Goal: Task Accomplishment & Management: Manage account settings

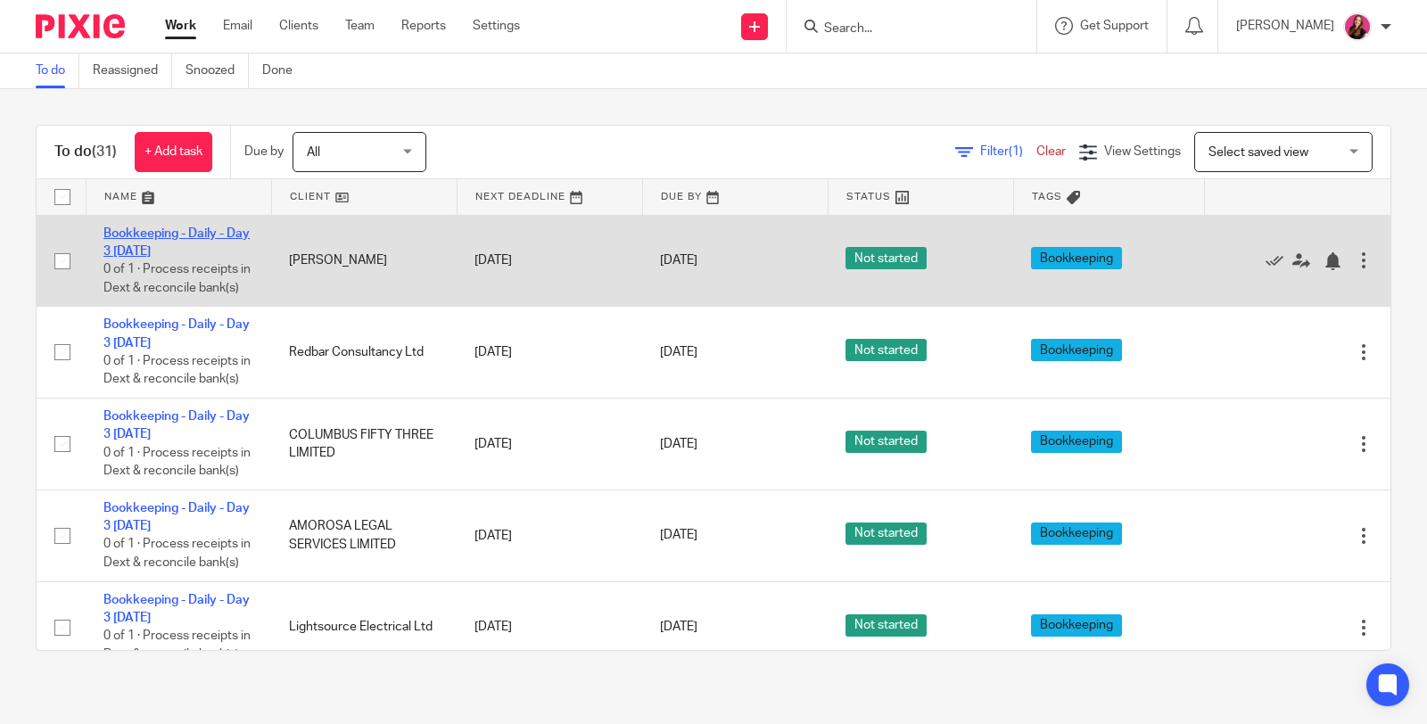
click at [193, 227] on link "Bookkeeping - Daily - Day 3 [DATE]" at bounding box center [176, 242] width 146 height 30
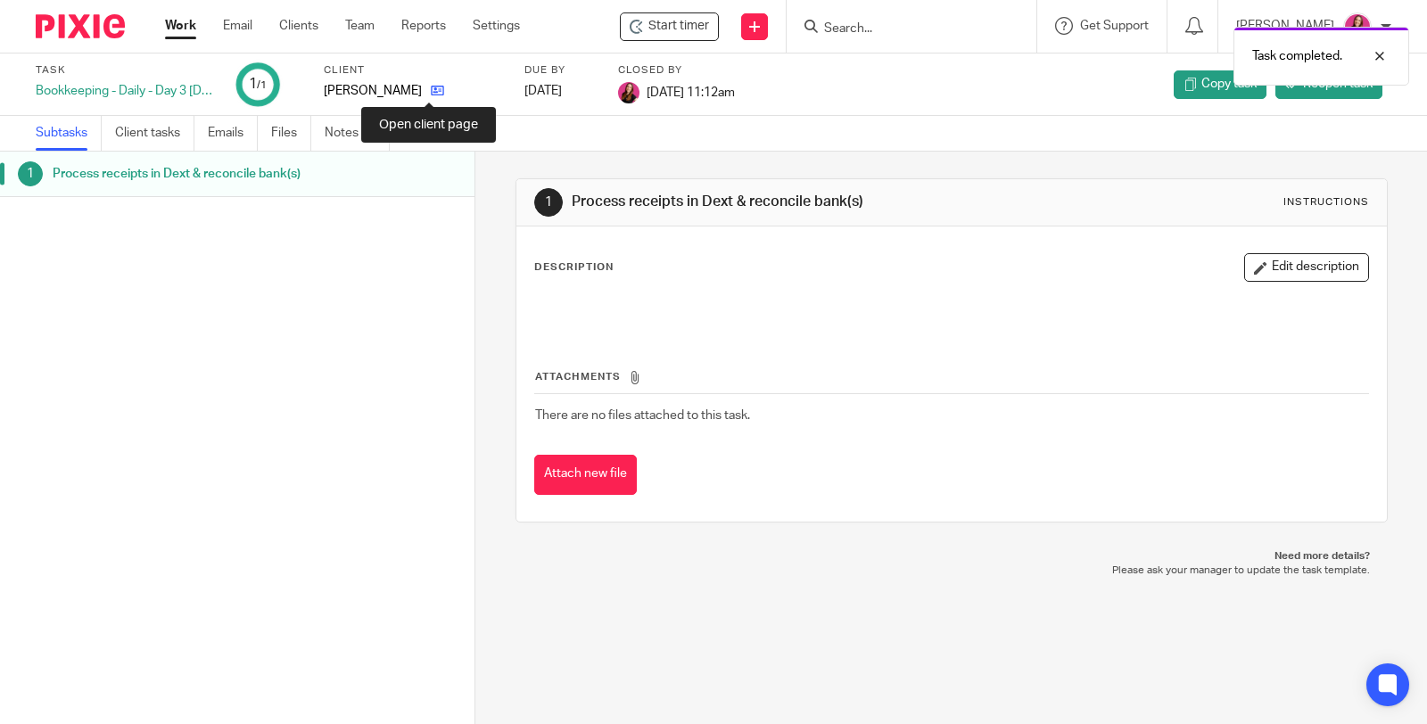
click at [431, 91] on icon at bounding box center [437, 90] width 13 height 13
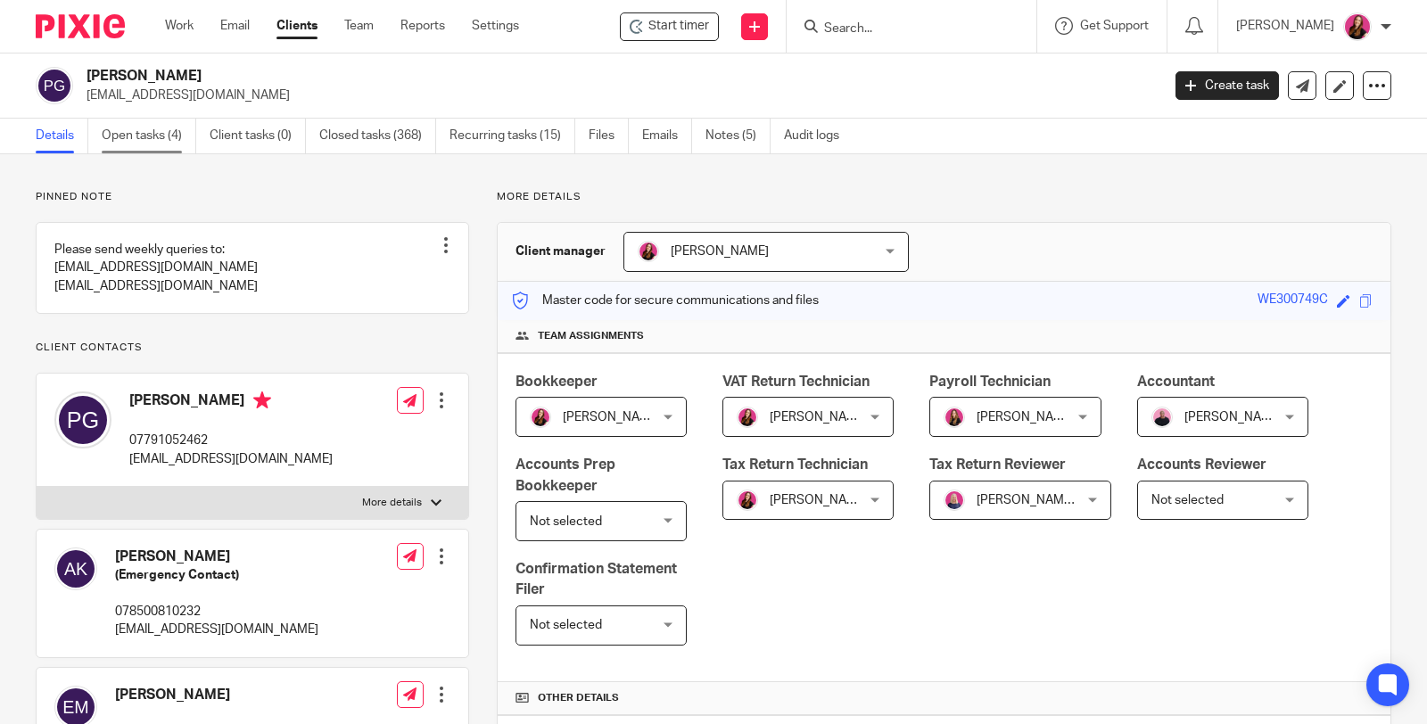
click at [119, 132] on link "Open tasks (4)" at bounding box center [149, 136] width 95 height 35
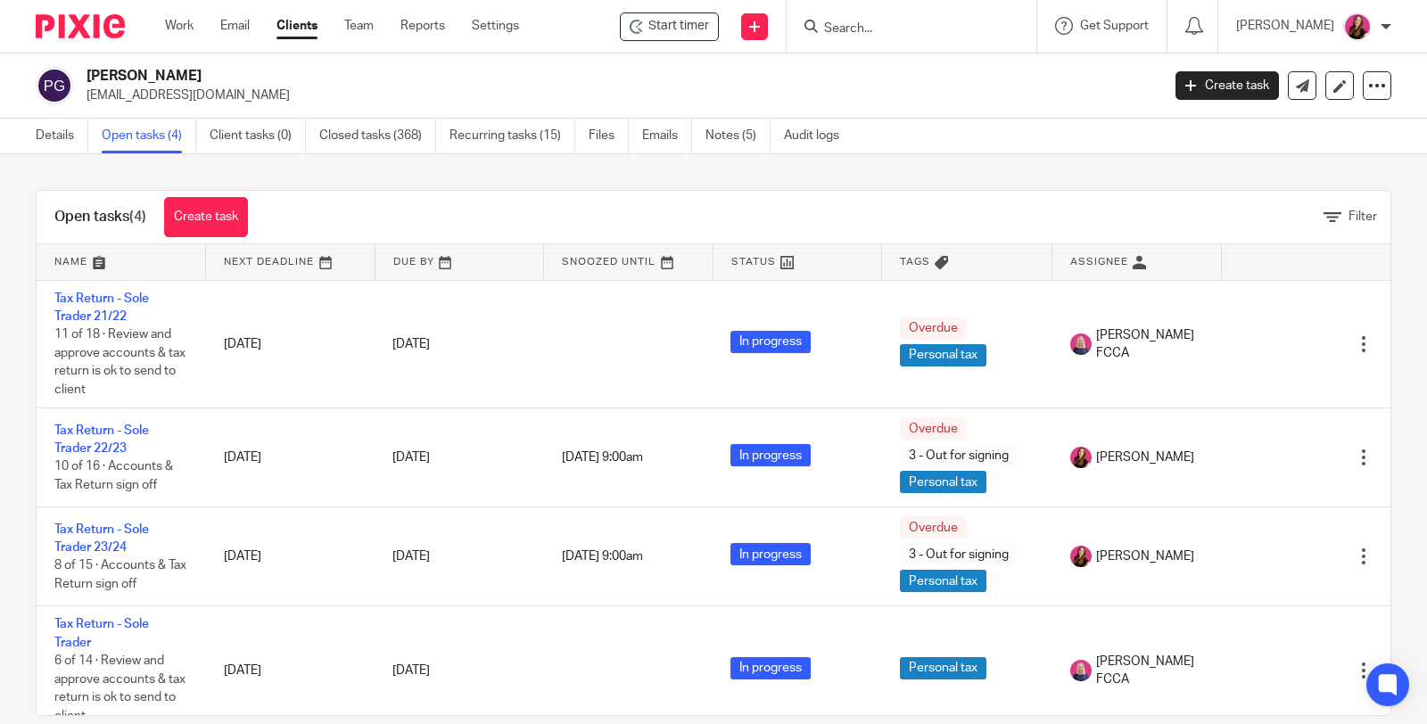
scroll to position [16, 0]
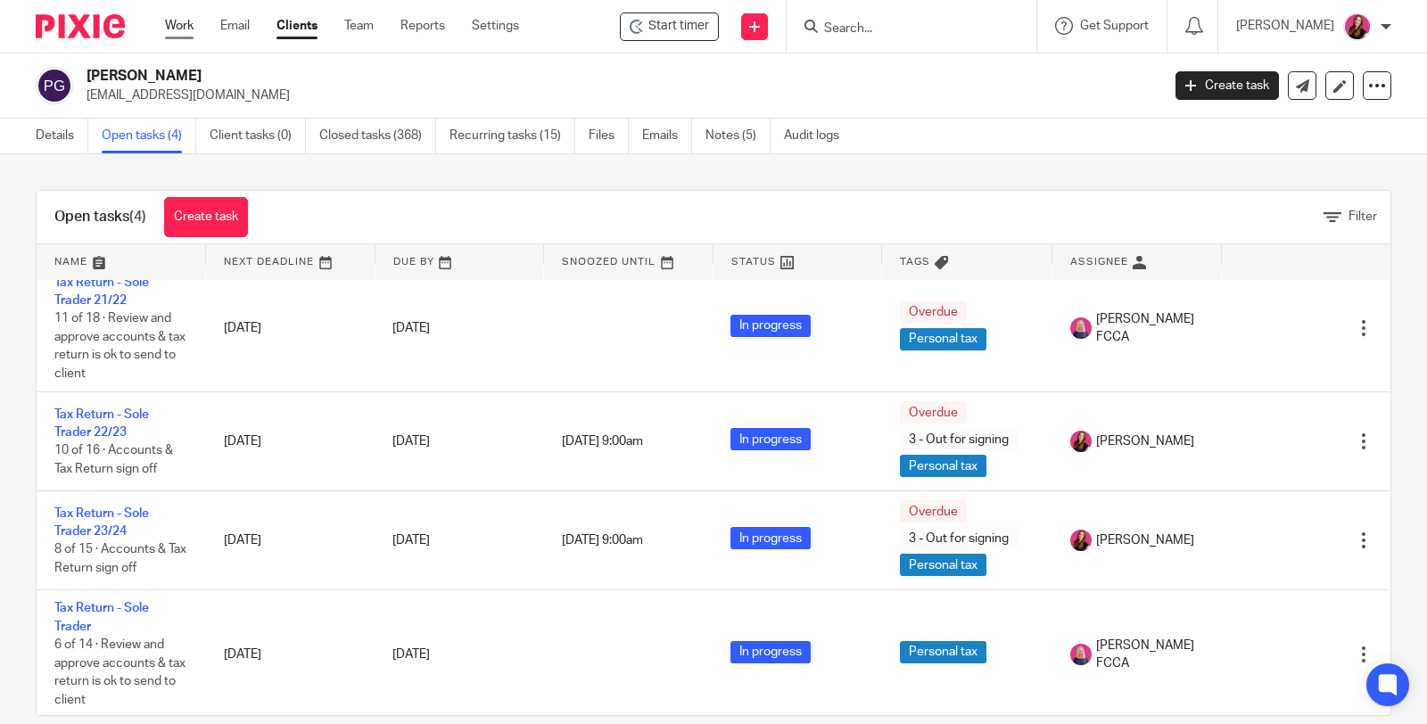
click at [176, 31] on link "Work" at bounding box center [179, 26] width 29 height 18
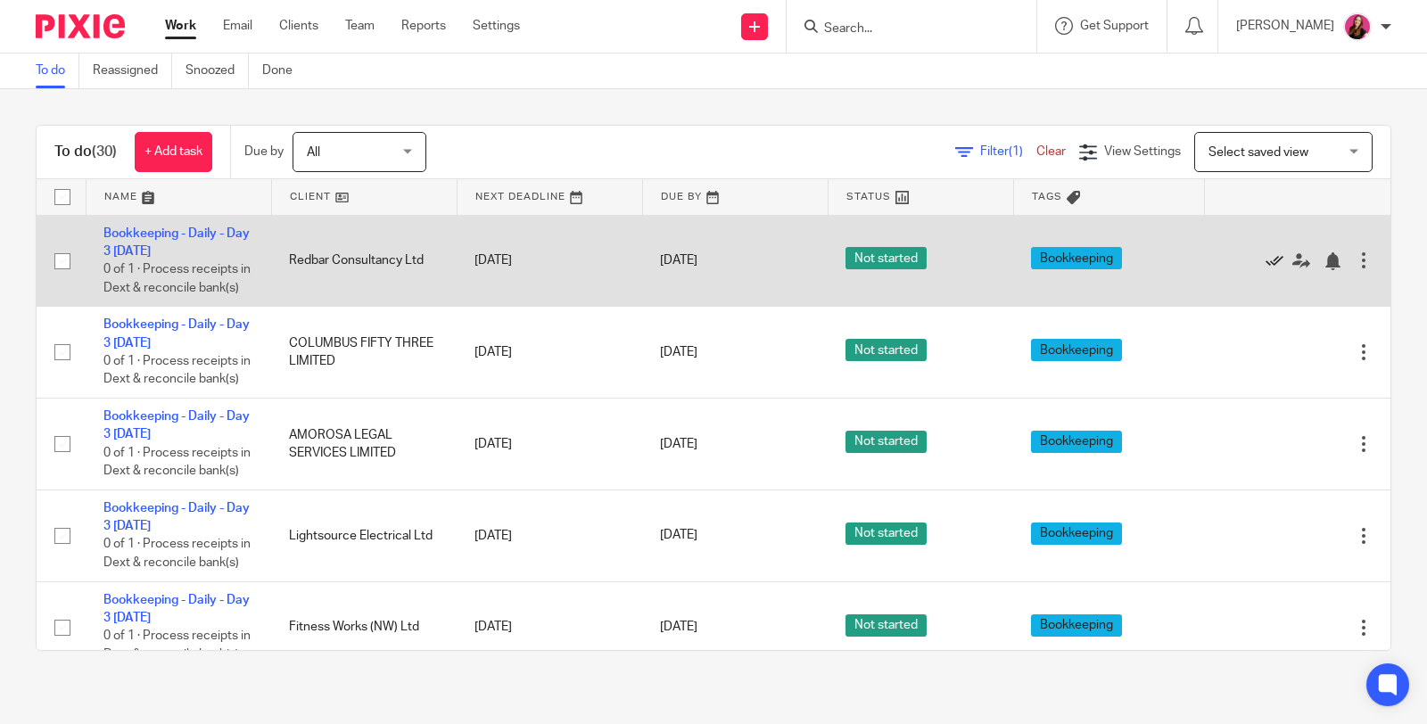
drag, startPoint x: 1231, startPoint y: 265, endPoint x: 1227, endPoint y: 249, distance: 16.7
click at [1266, 264] on icon at bounding box center [1275, 261] width 18 height 18
click at [1266, 270] on icon at bounding box center [1275, 261] width 18 height 18
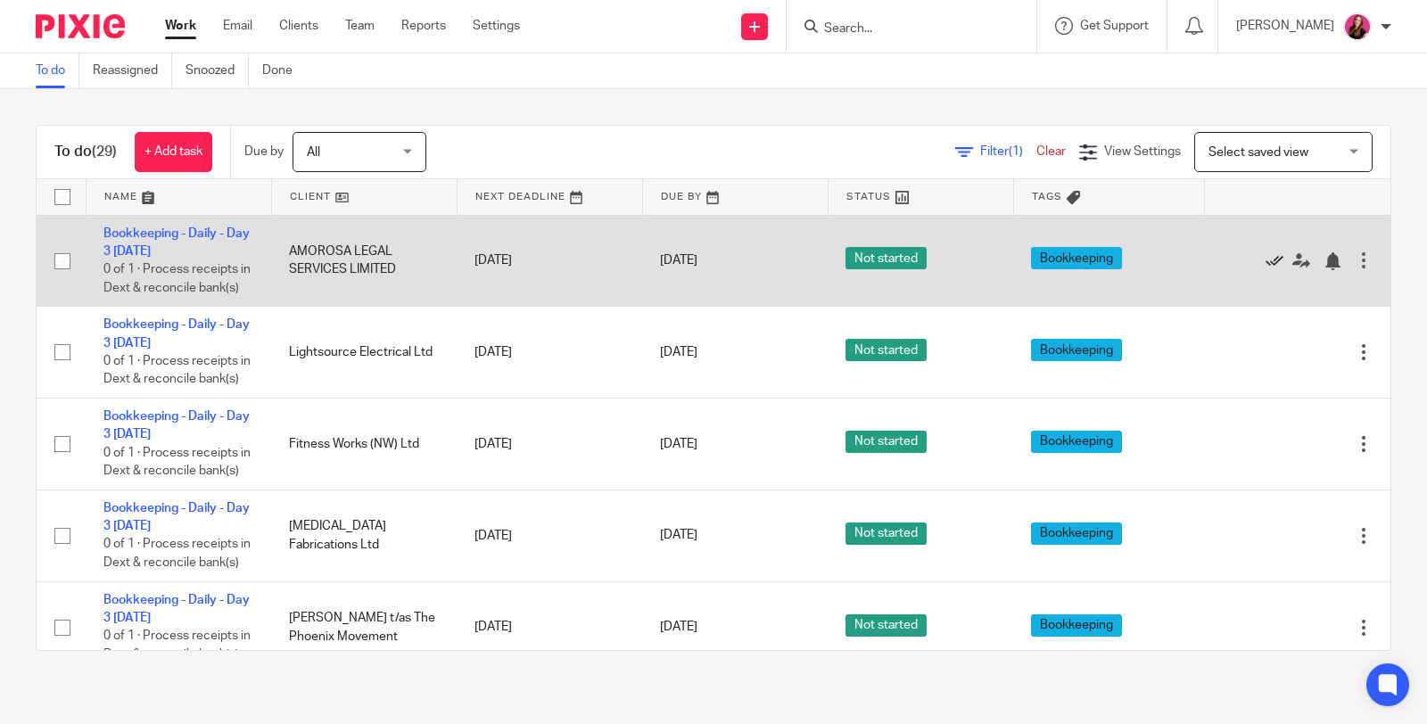
click at [1266, 268] on icon at bounding box center [1275, 261] width 18 height 18
click at [165, 230] on link "Bookkeeping - Daily - Day 3 [DATE]" at bounding box center [176, 242] width 146 height 30
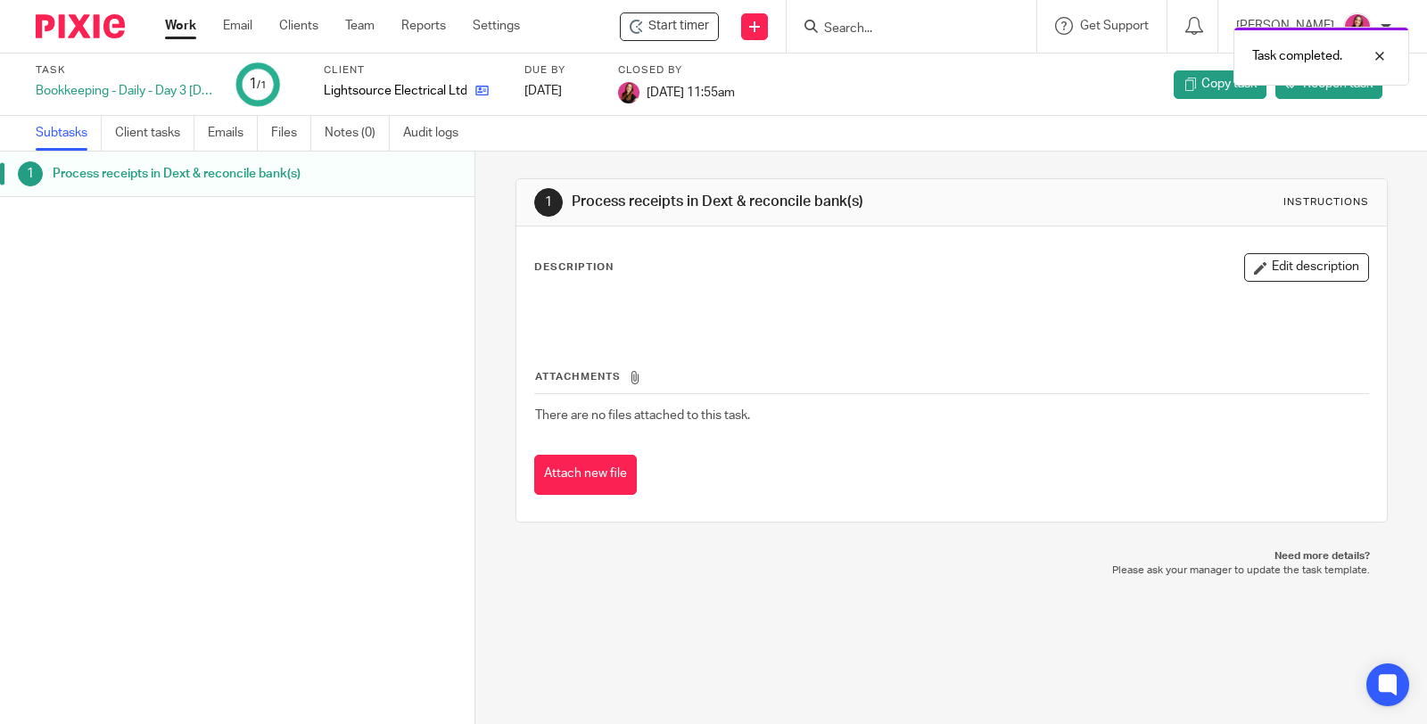
click at [486, 98] on link at bounding box center [478, 91] width 22 height 18
click at [479, 91] on icon at bounding box center [481, 90] width 13 height 13
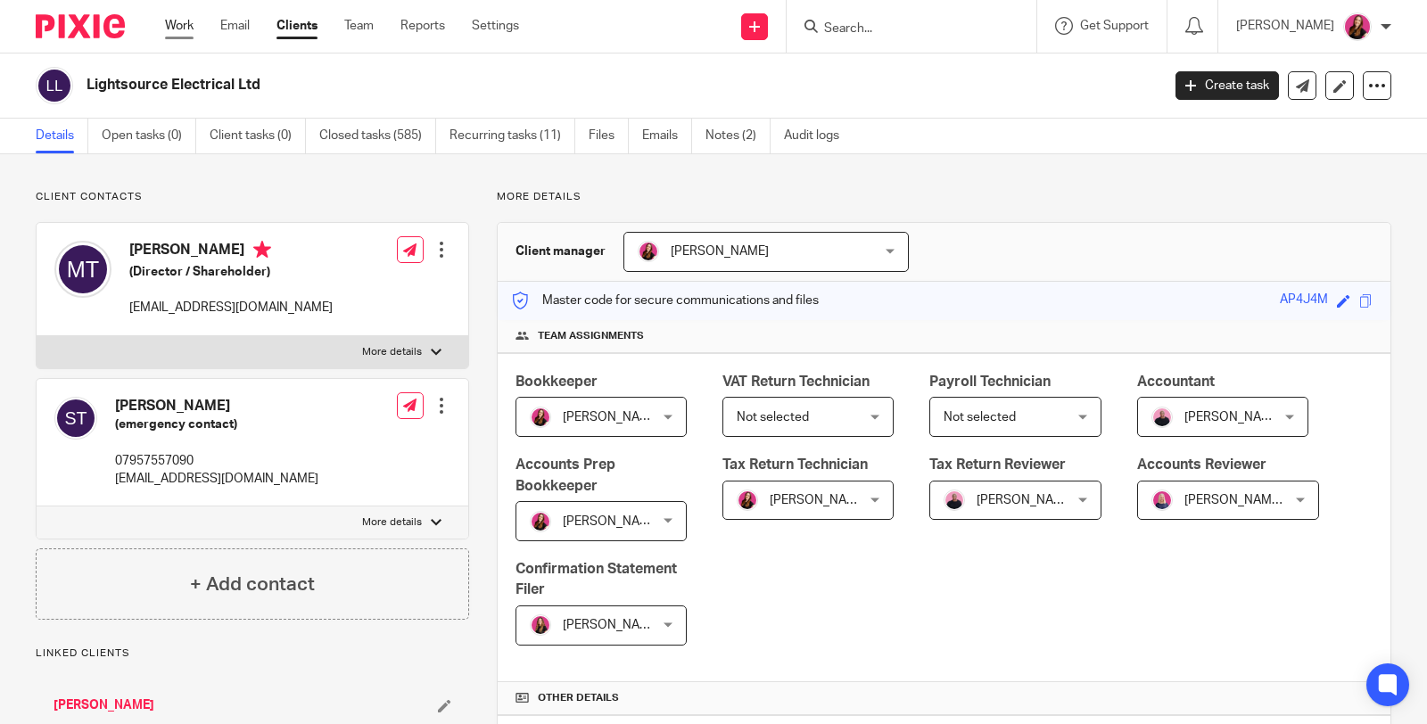
click at [181, 31] on link "Work" at bounding box center [179, 26] width 29 height 18
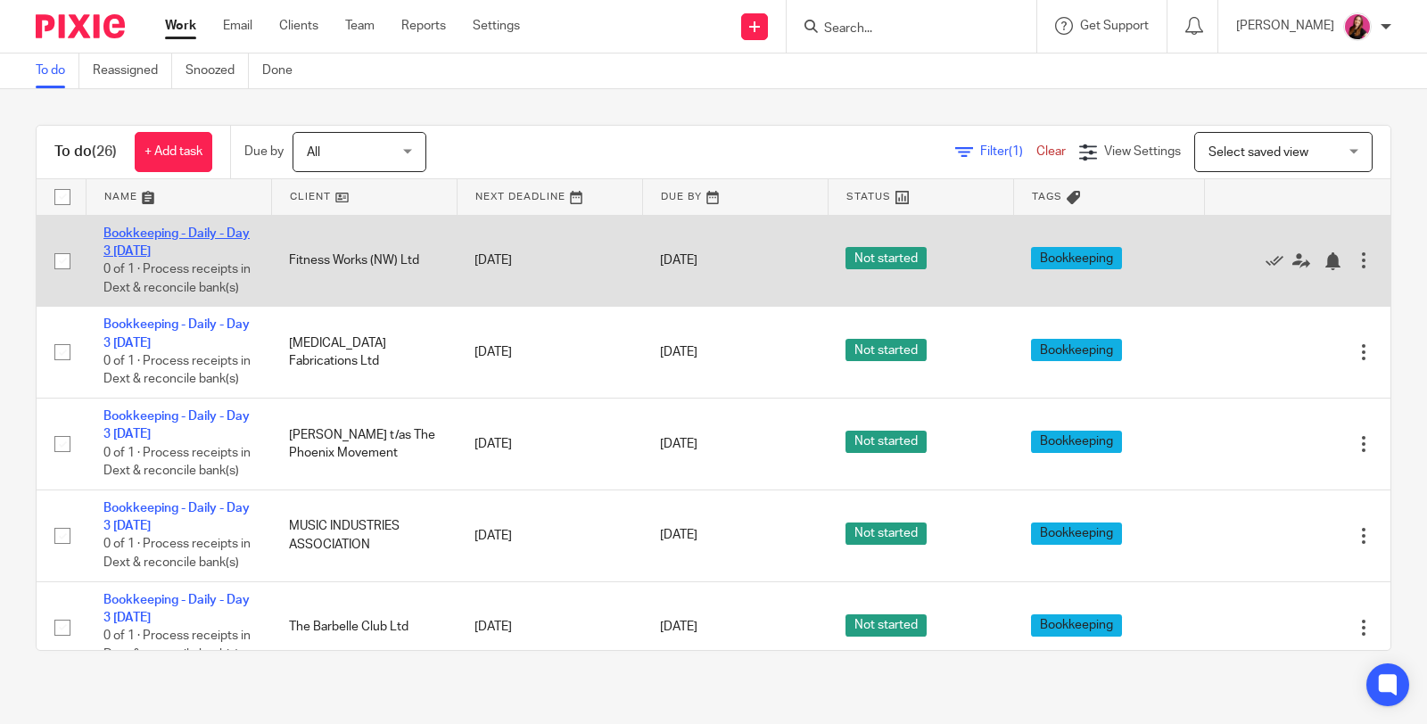
click at [174, 235] on link "Bookkeeping - Daily - Day 3 [DATE]" at bounding box center [176, 242] width 146 height 30
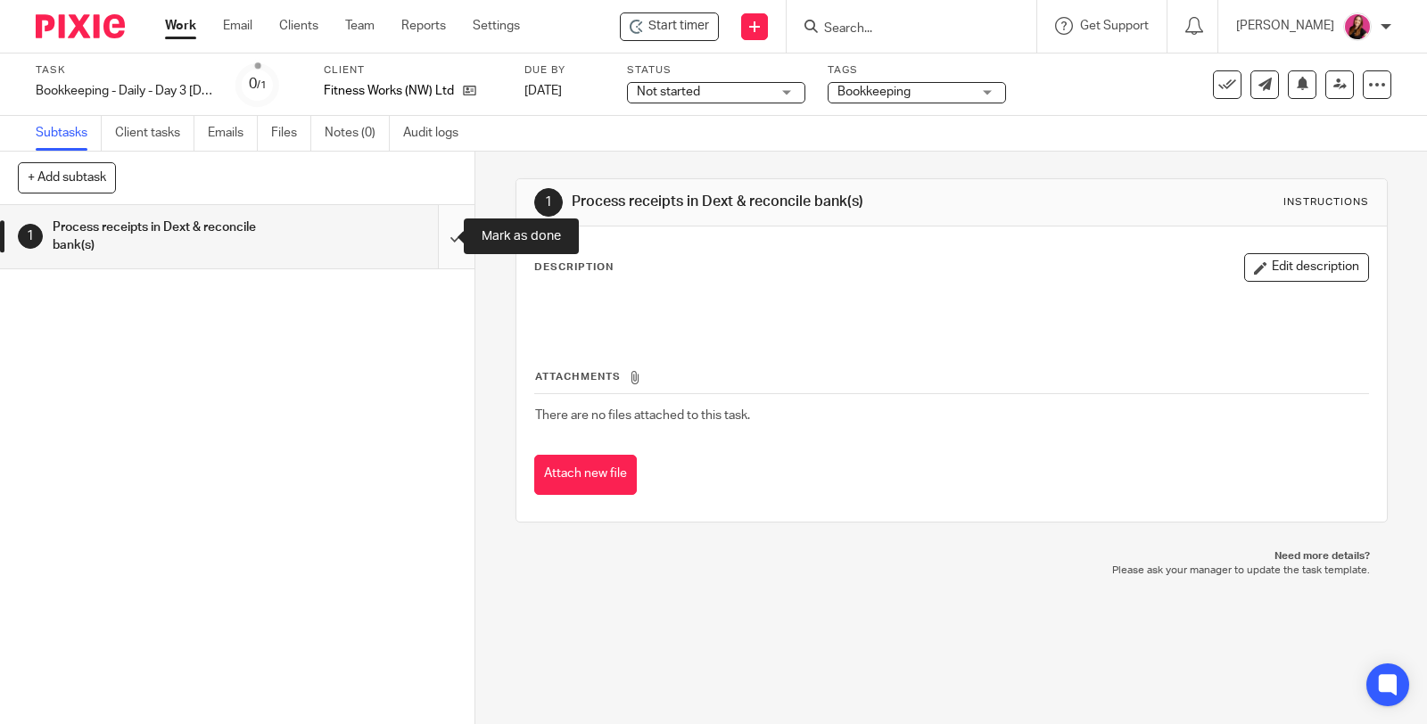
click at [432, 241] on input "submit" at bounding box center [237, 236] width 475 height 63
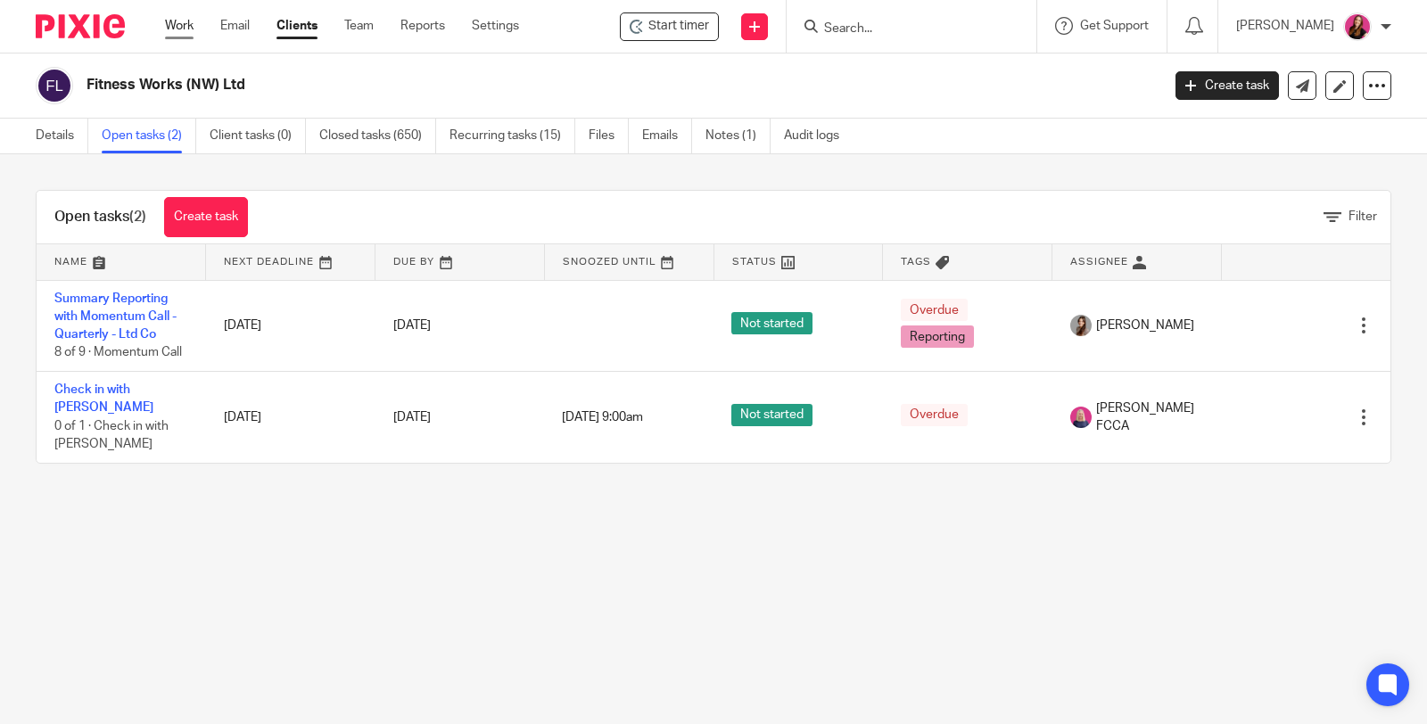
click at [170, 23] on link "Work" at bounding box center [179, 26] width 29 height 18
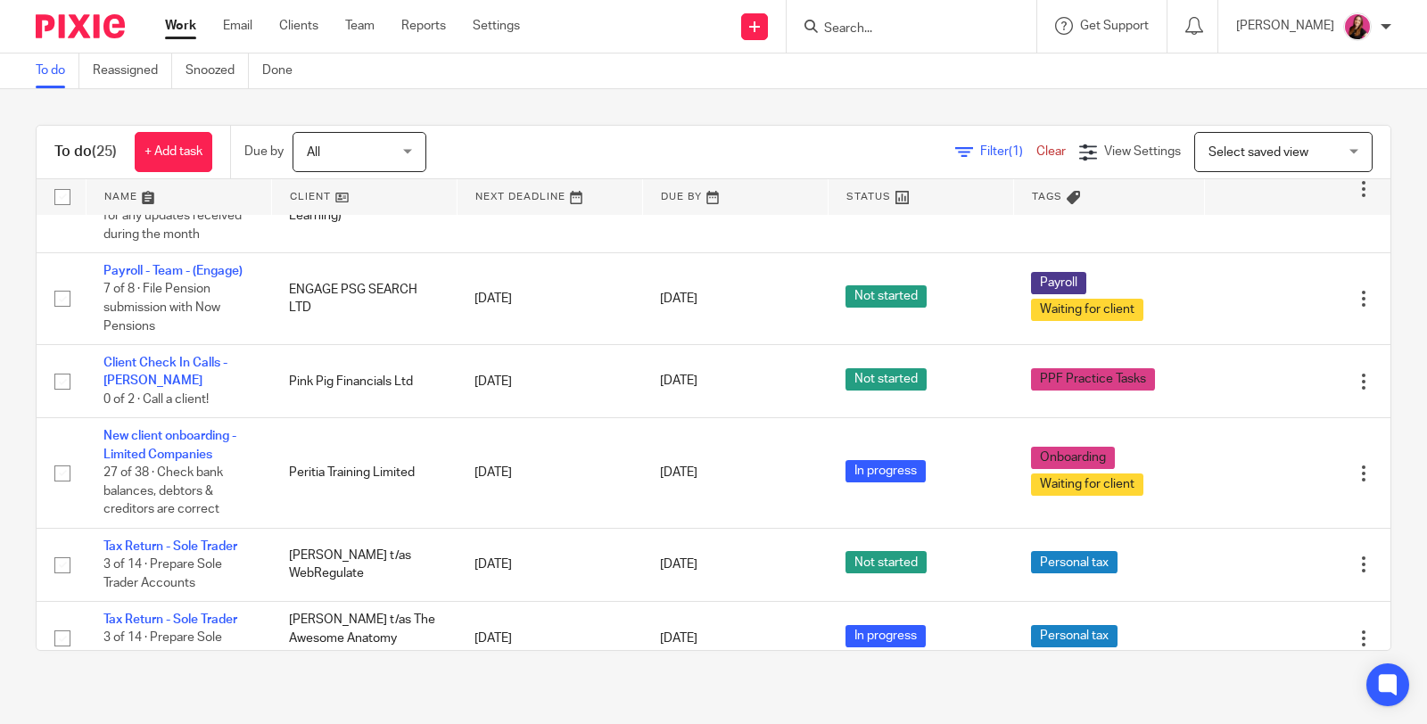
scroll to position [2227, 0]
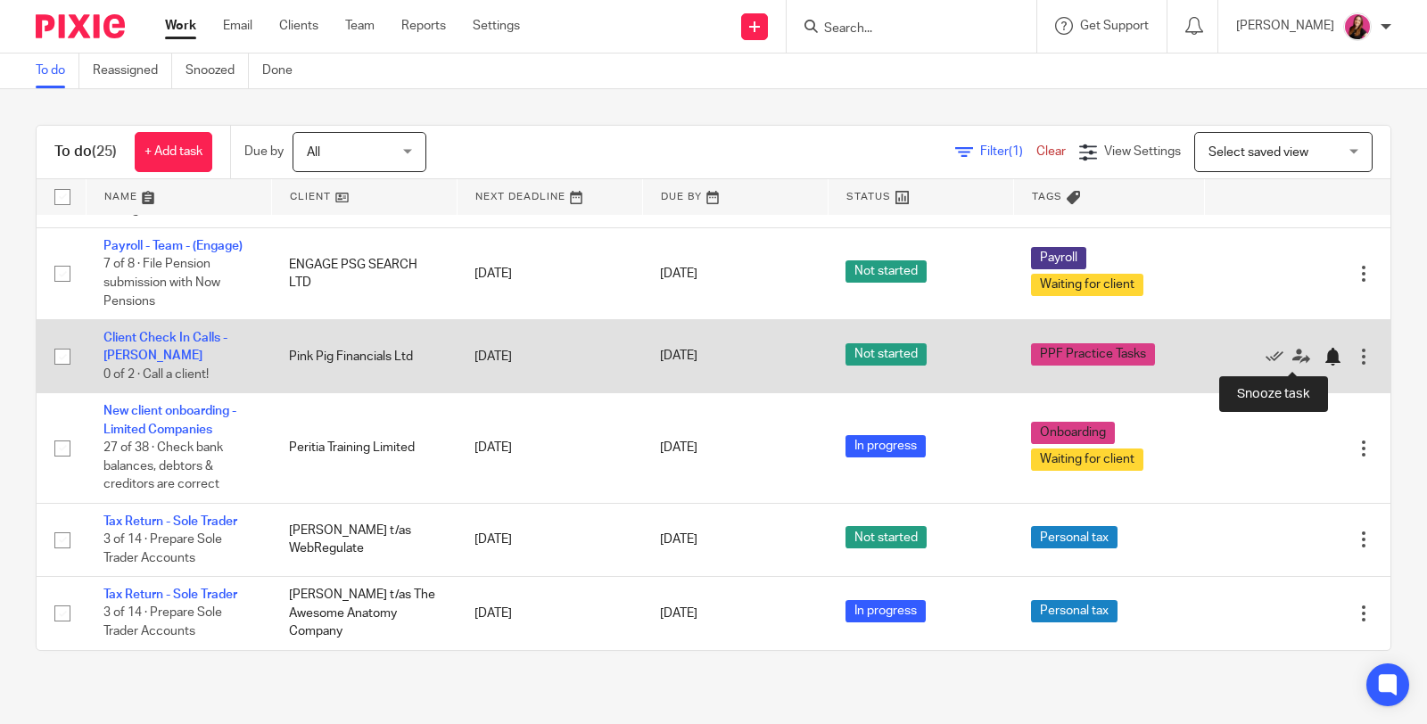
click at [1324, 357] on div at bounding box center [1333, 357] width 18 height 18
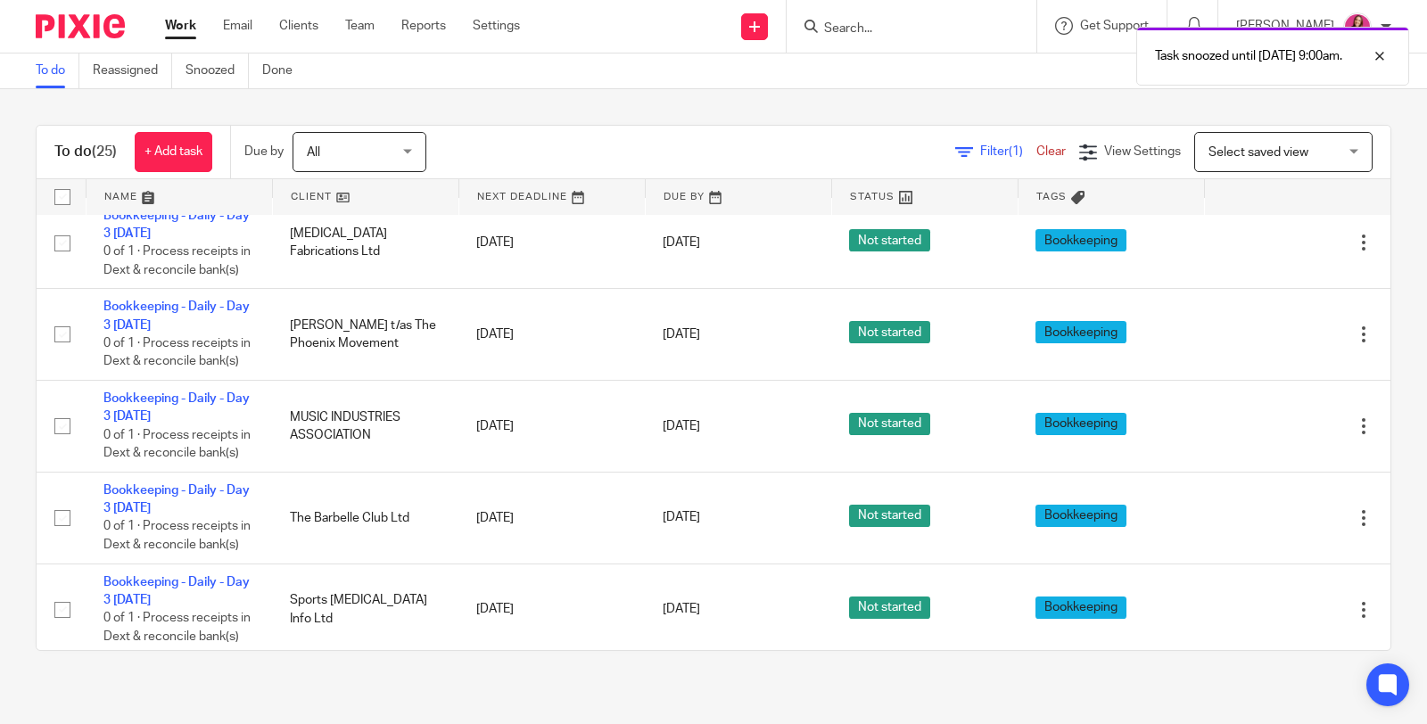
scroll to position [0, 0]
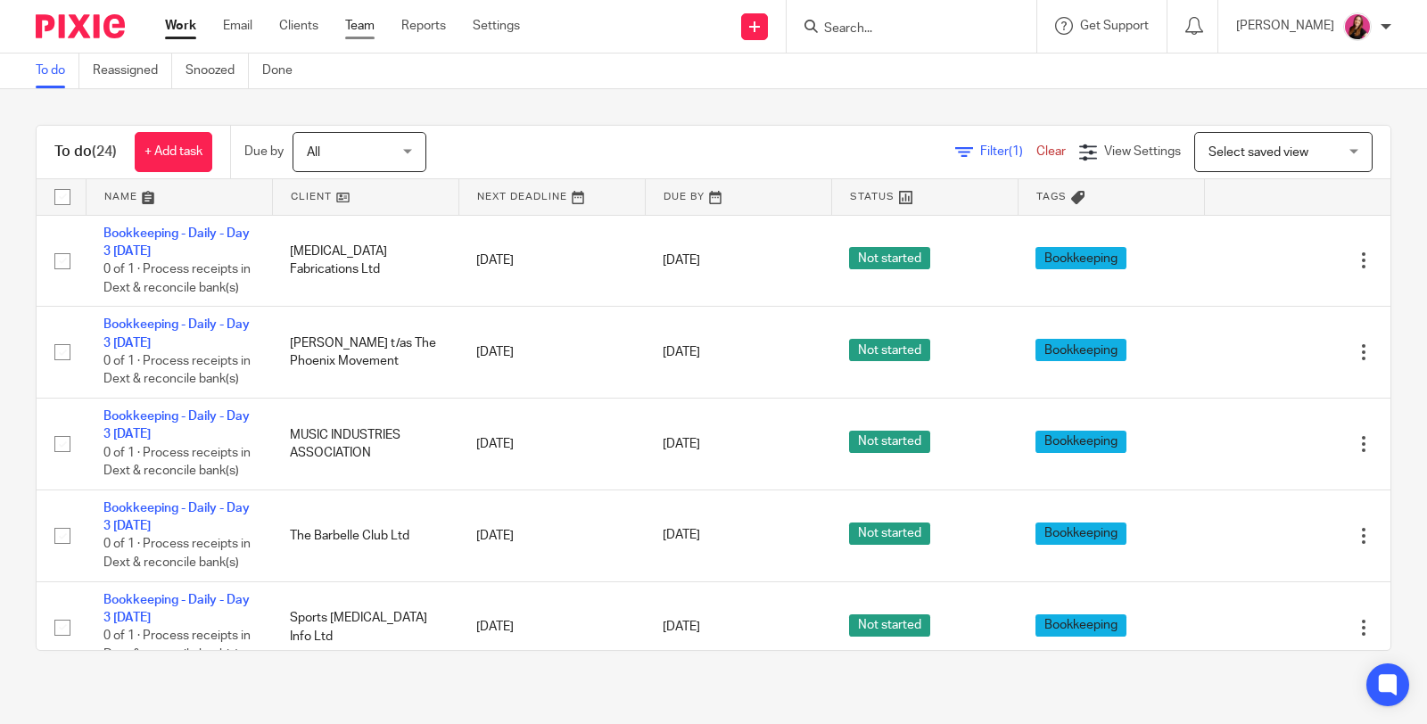
click at [359, 27] on link "Team" at bounding box center [359, 26] width 29 height 18
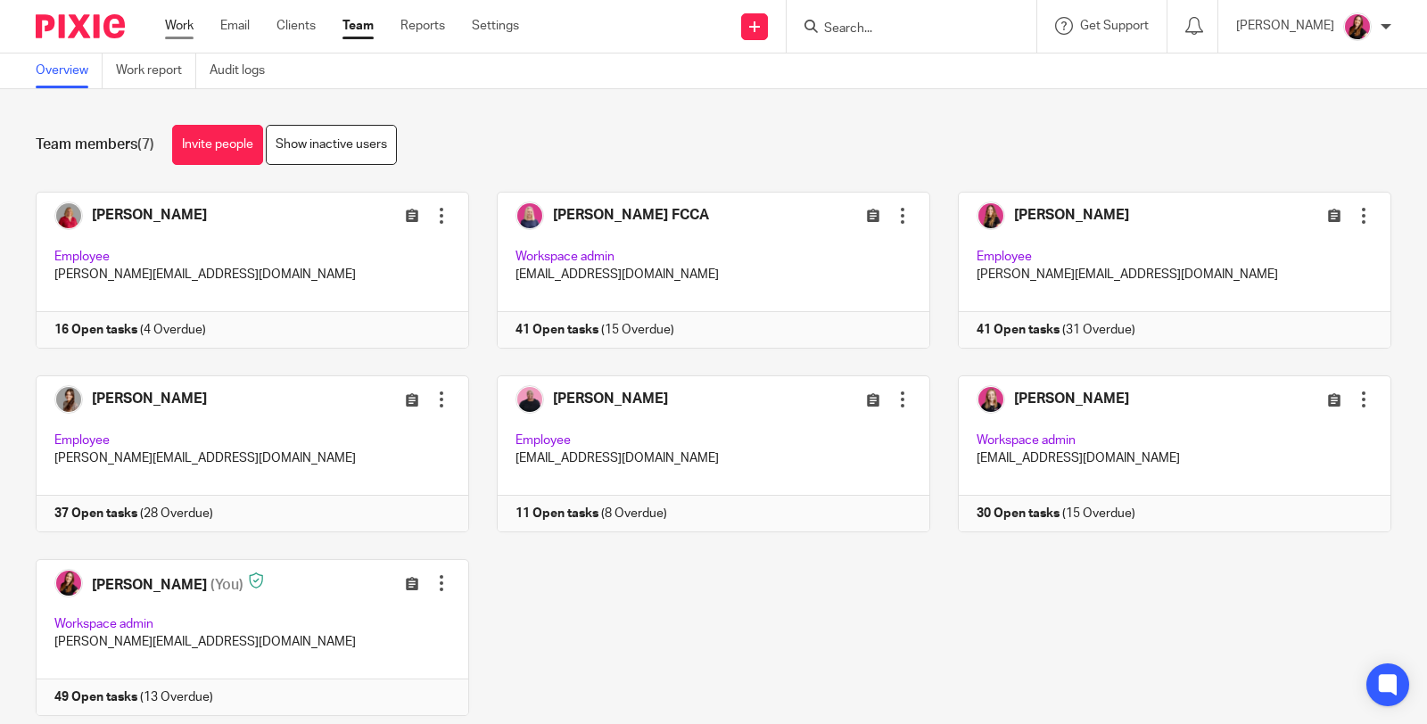
click at [186, 20] on link "Work" at bounding box center [179, 26] width 29 height 18
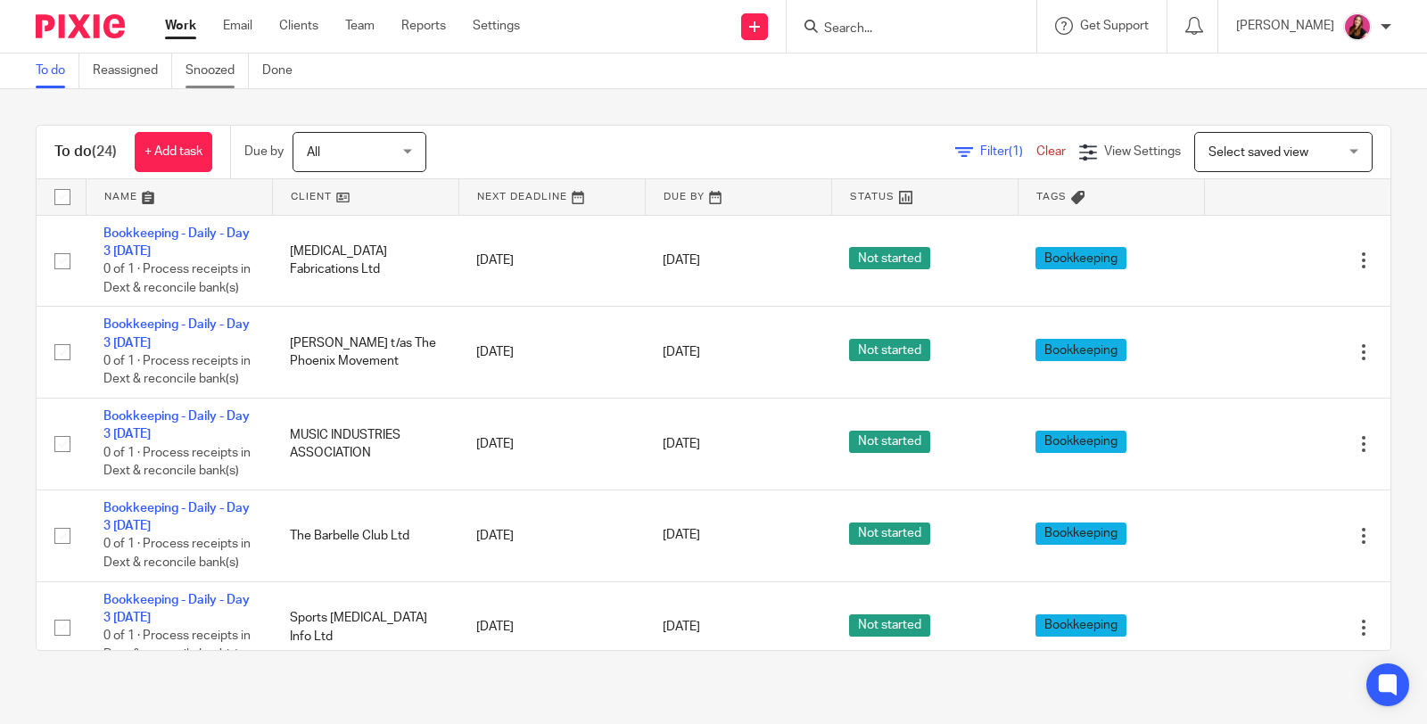
click at [217, 71] on link "Snoozed" at bounding box center [217, 71] width 63 height 35
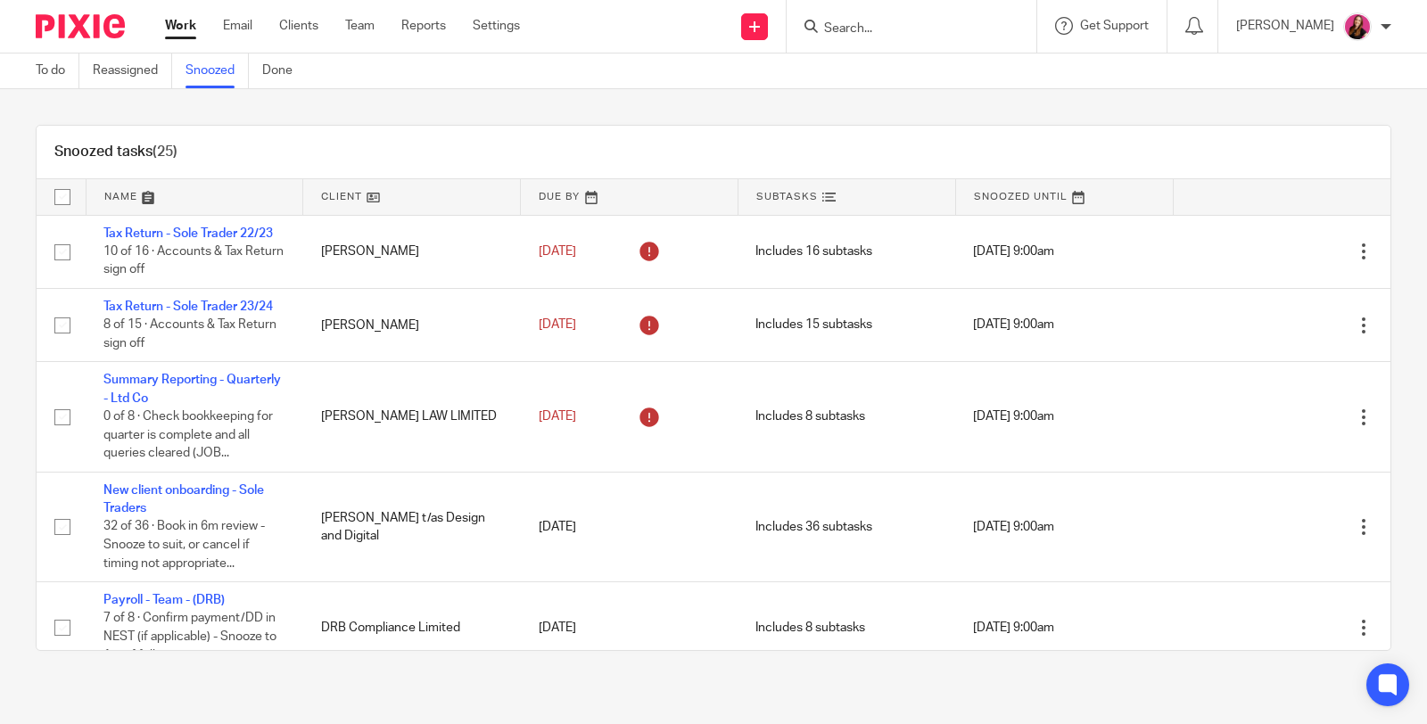
click at [269, 72] on link "Done" at bounding box center [284, 71] width 44 height 35
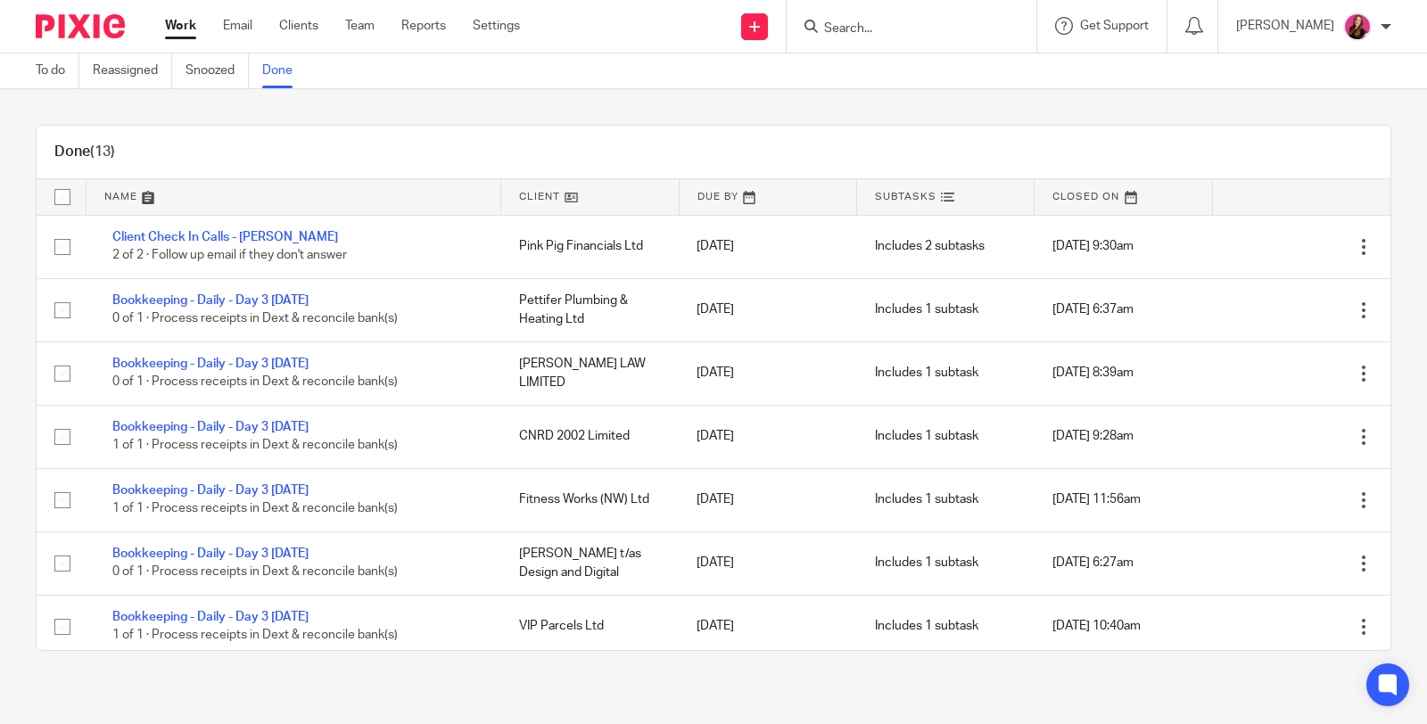
click at [181, 29] on link "Work" at bounding box center [180, 26] width 31 height 18
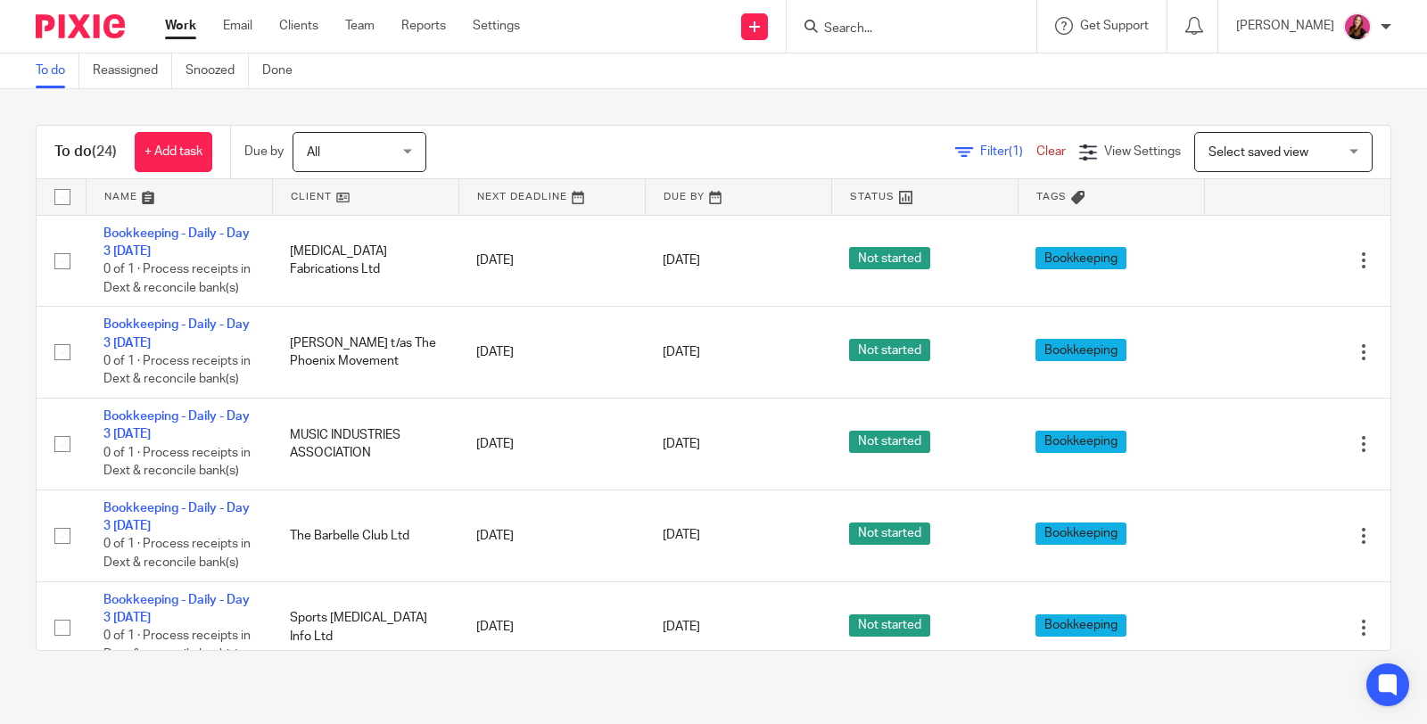
click at [899, 32] on input "Search" at bounding box center [902, 29] width 161 height 16
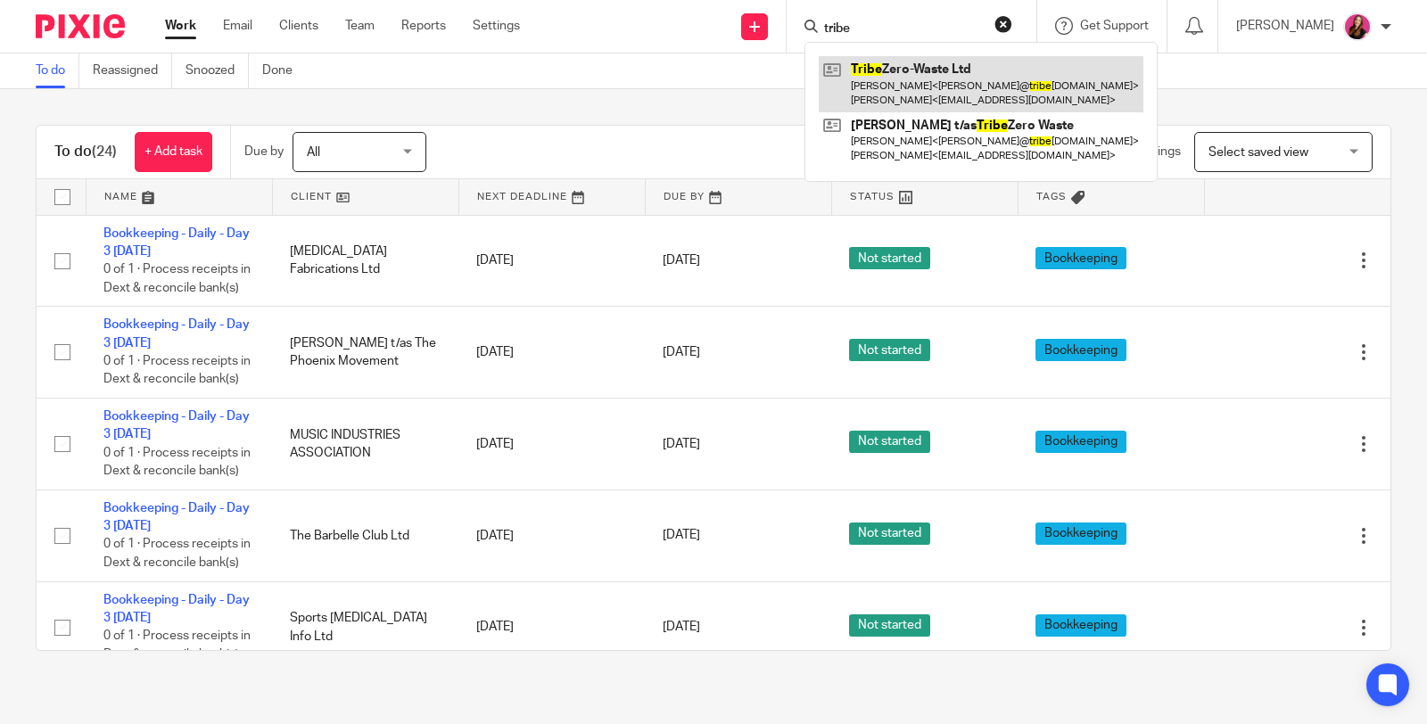
type input "tribe"
click at [898, 73] on link at bounding box center [981, 83] width 325 height 55
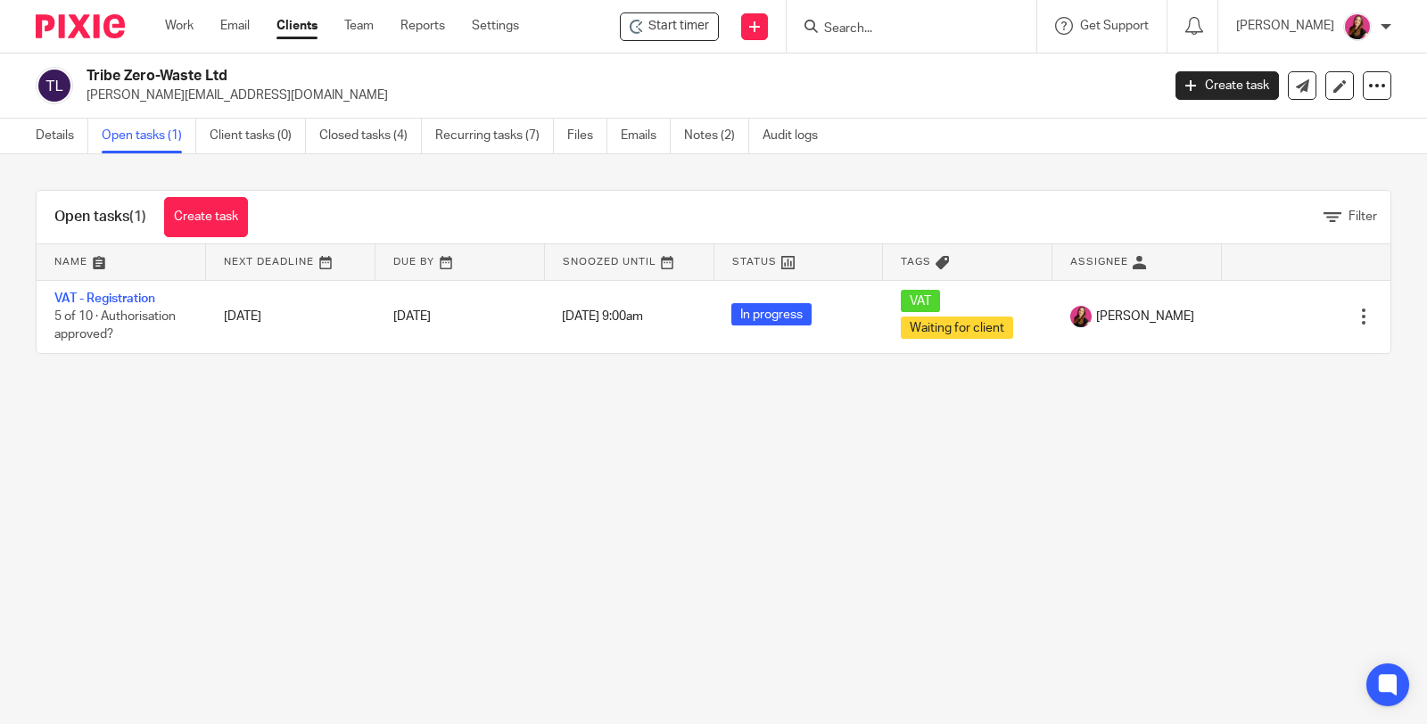
drag, startPoint x: 149, startPoint y: 294, endPoint x: 2, endPoint y: 277, distance: 148.3
click at [148, 294] on link "VAT - Registration" at bounding box center [104, 299] width 101 height 12
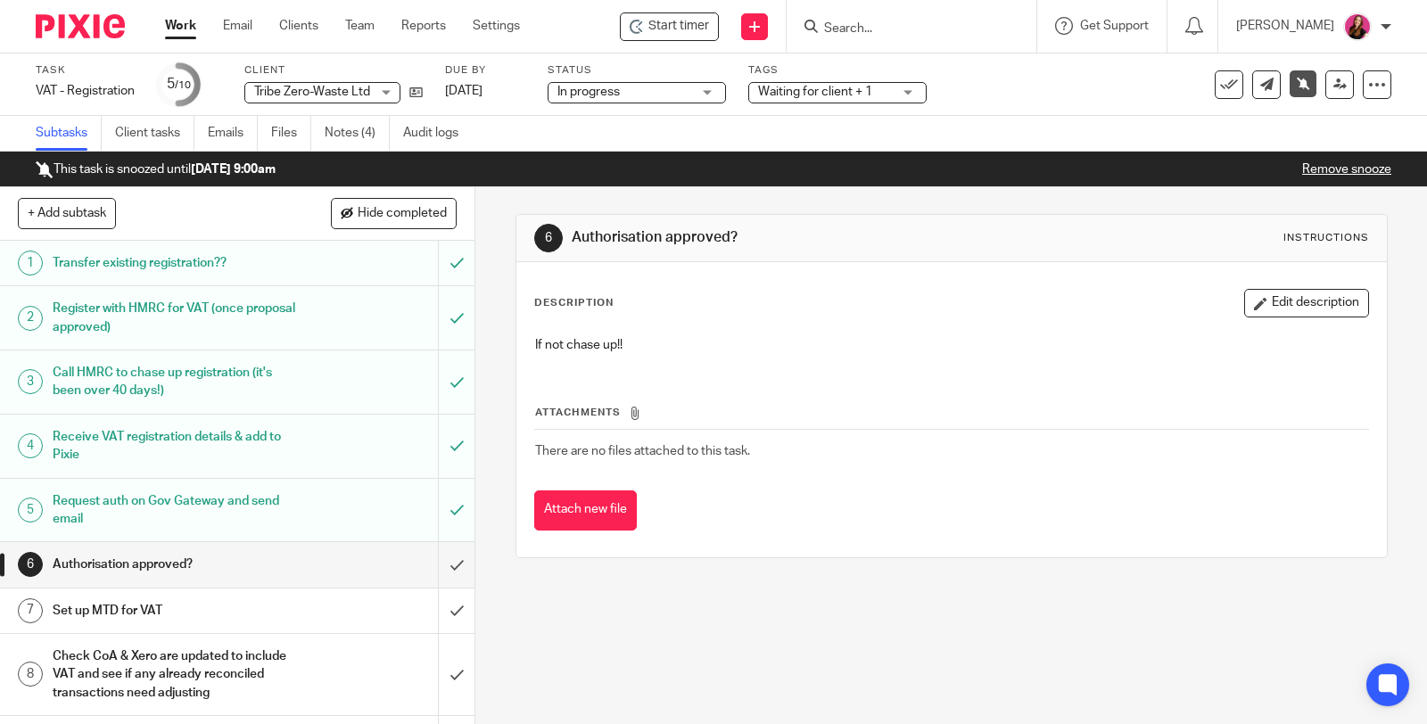
click at [1318, 170] on link "Remove snooze" at bounding box center [1346, 169] width 89 height 12
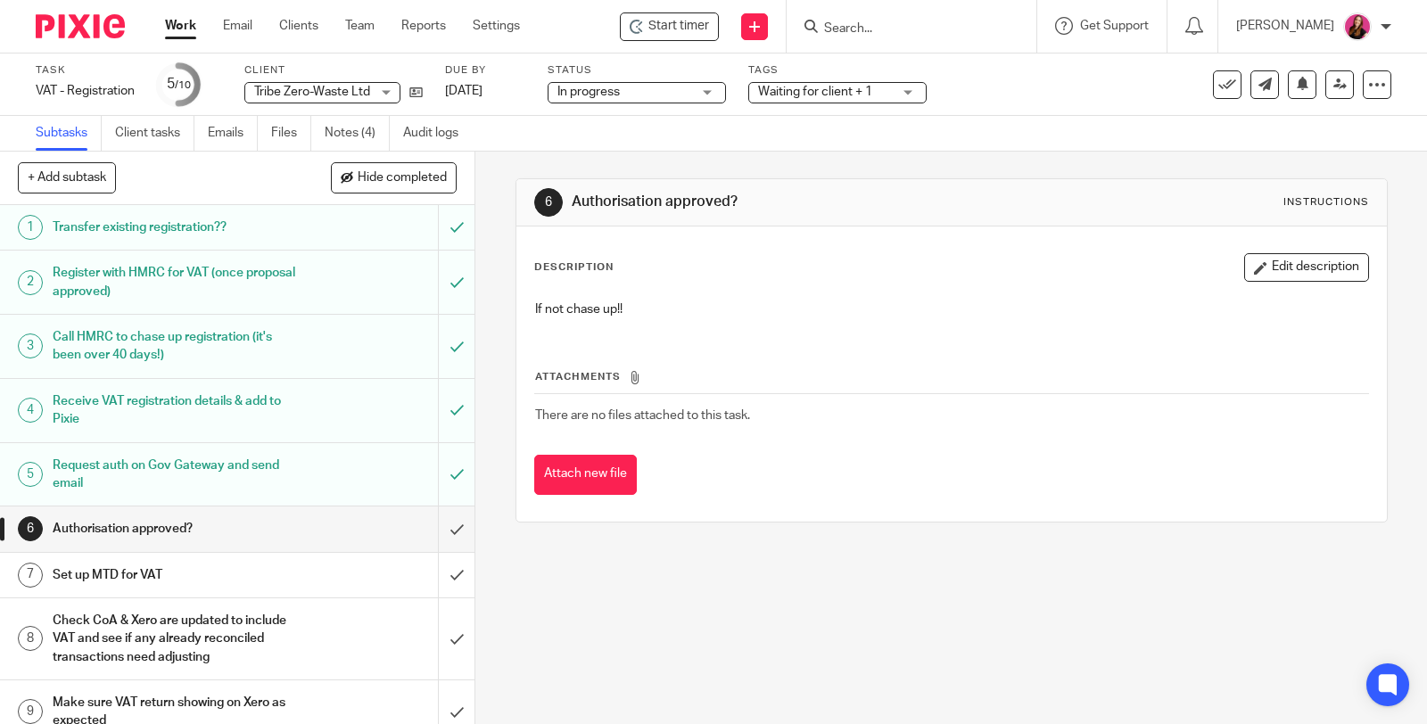
click at [880, 92] on span "Waiting for client + 1" at bounding box center [825, 92] width 134 height 19
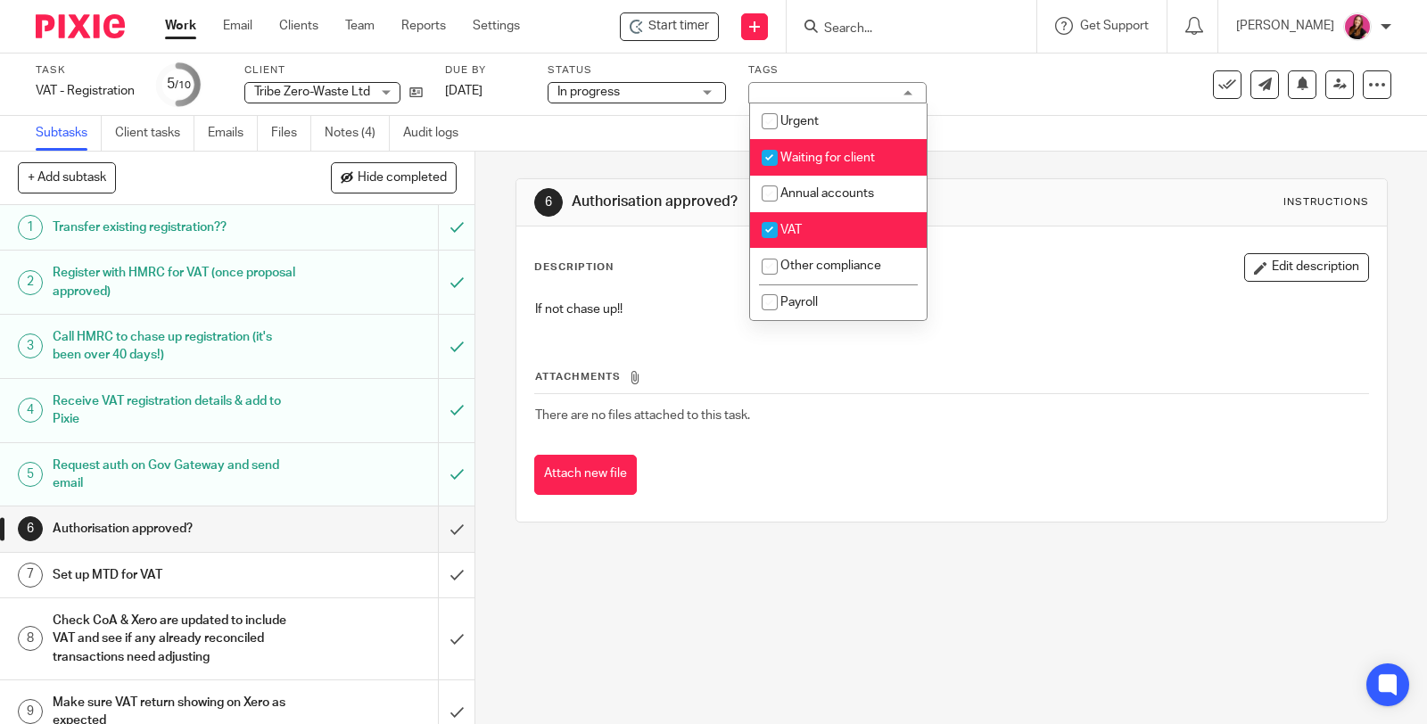
click at [879, 153] on li "Waiting for client" at bounding box center [838, 157] width 177 height 37
checkbox input "false"
